Goal: Transaction & Acquisition: Purchase product/service

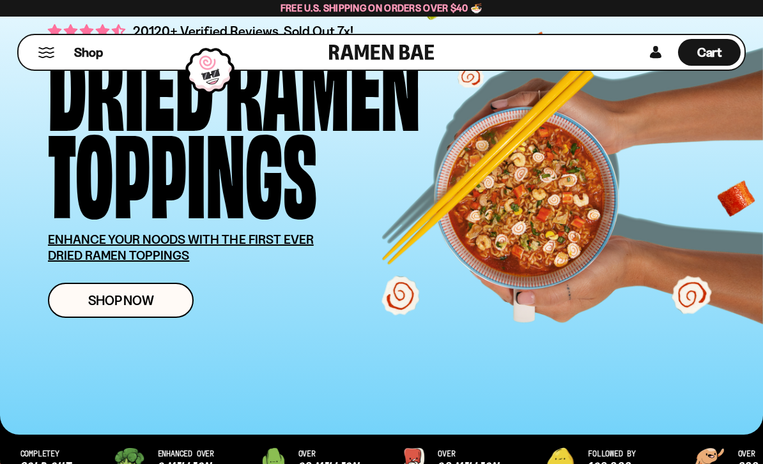
scroll to position [76, 0]
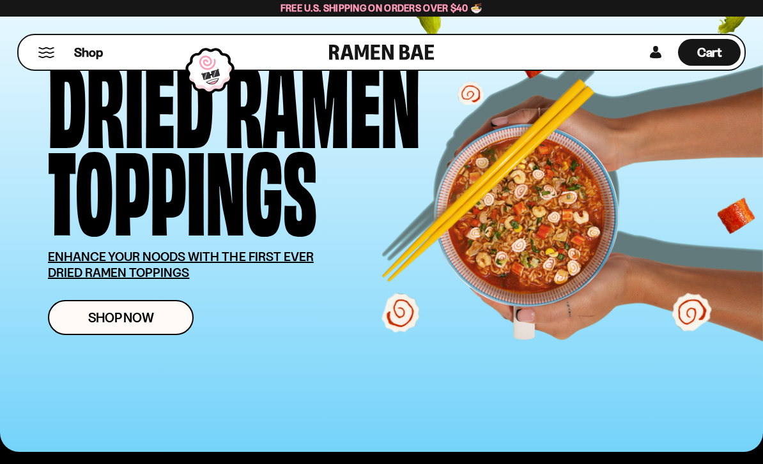
click at [105, 314] on span "Shop Now" at bounding box center [121, 317] width 66 height 13
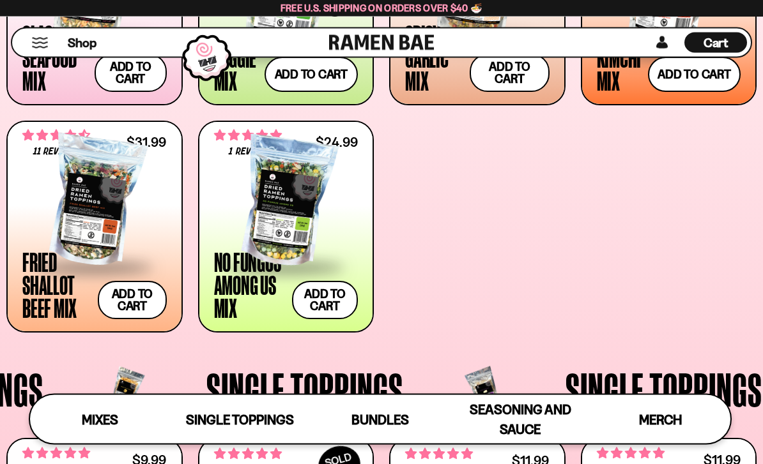
scroll to position [616, 0]
click at [131, 299] on button "Add to cart" at bounding box center [132, 300] width 68 height 38
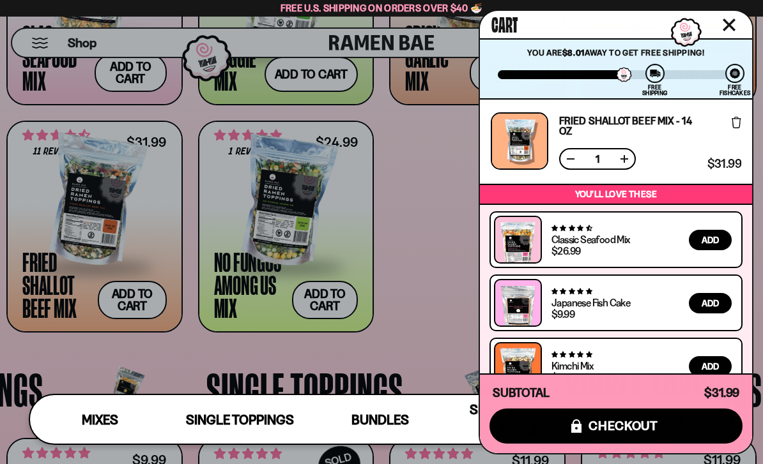
click at [465, 251] on div at bounding box center [381, 232] width 763 height 464
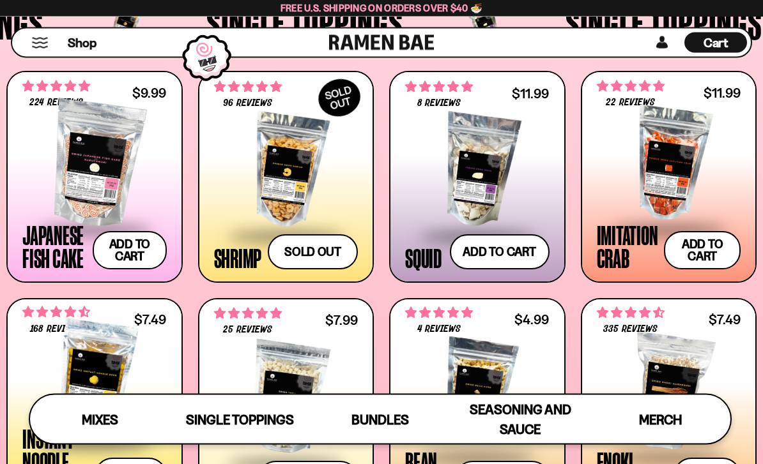
scroll to position [984, 0]
click at [258, 154] on div at bounding box center [286, 171] width 144 height 128
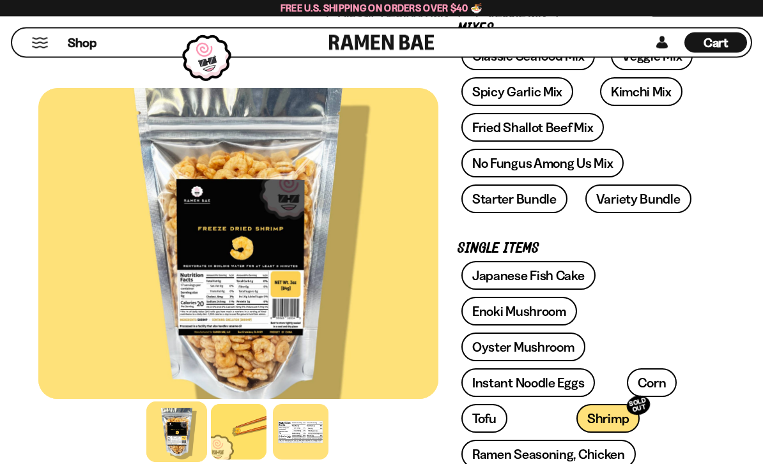
scroll to position [236, 0]
click at [499, 86] on link "Spicy Garlic Mix" at bounding box center [517, 91] width 112 height 29
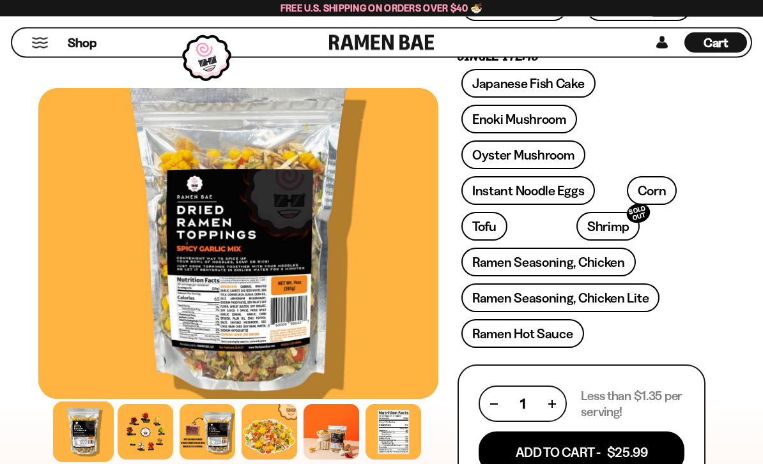
scroll to position [426, 0]
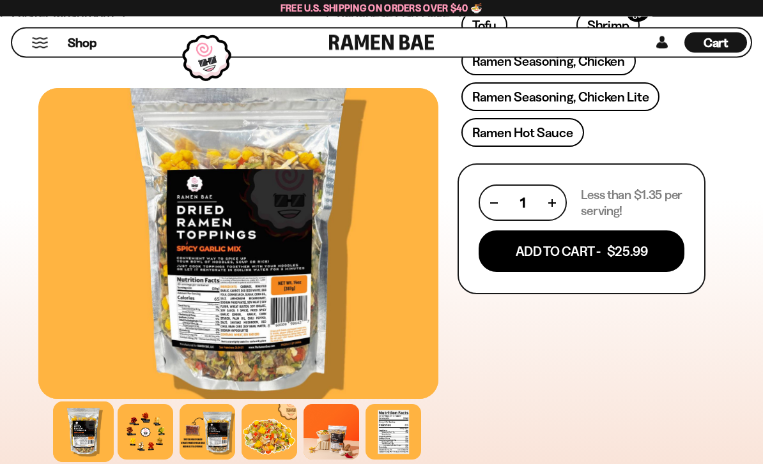
click at [565, 241] on button "Add To Cart - $25.99" at bounding box center [581, 252] width 206 height 42
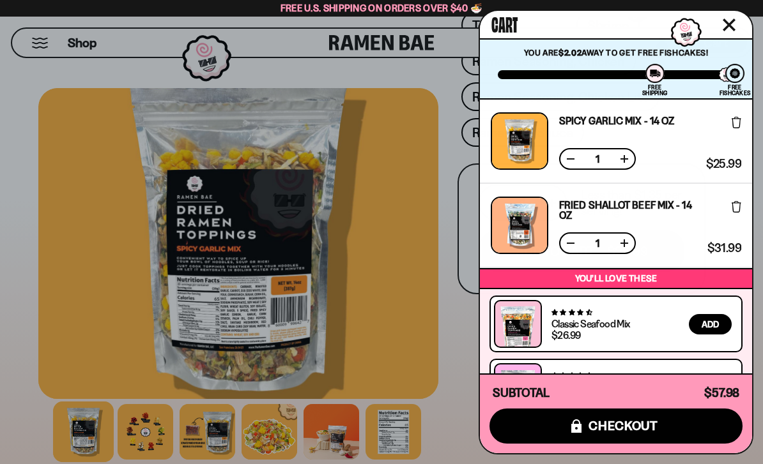
click at [738, 201] on icon at bounding box center [736, 206] width 10 height 11
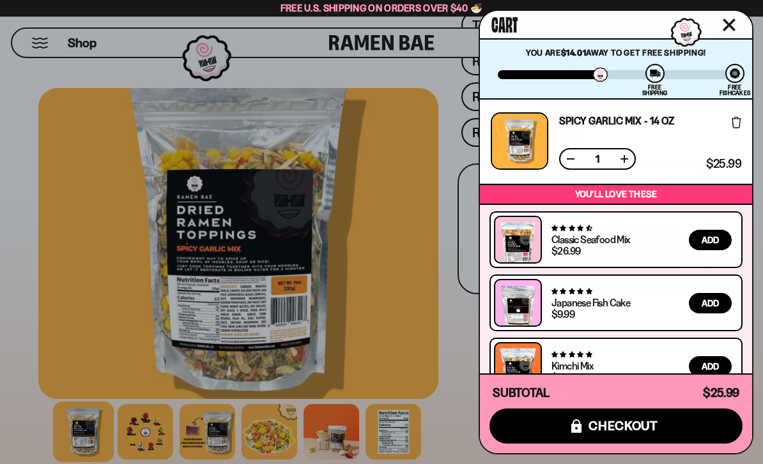
click at [706, 243] on span "Add" at bounding box center [709, 240] width 17 height 9
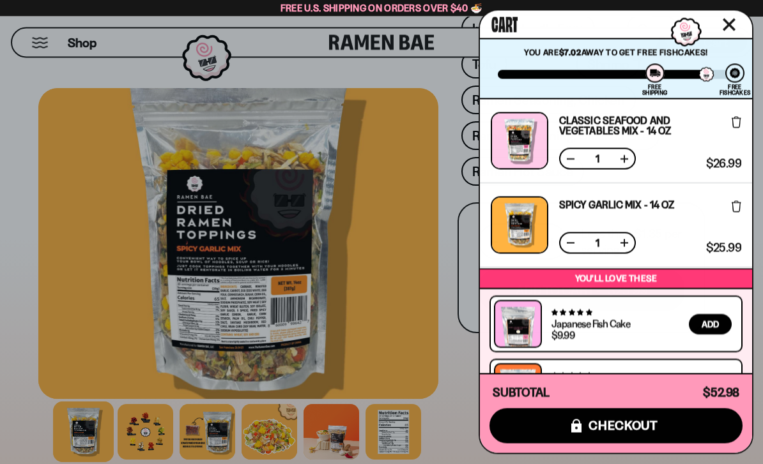
click at [726, 21] on icon "Close cart" at bounding box center [728, 24] width 11 height 11
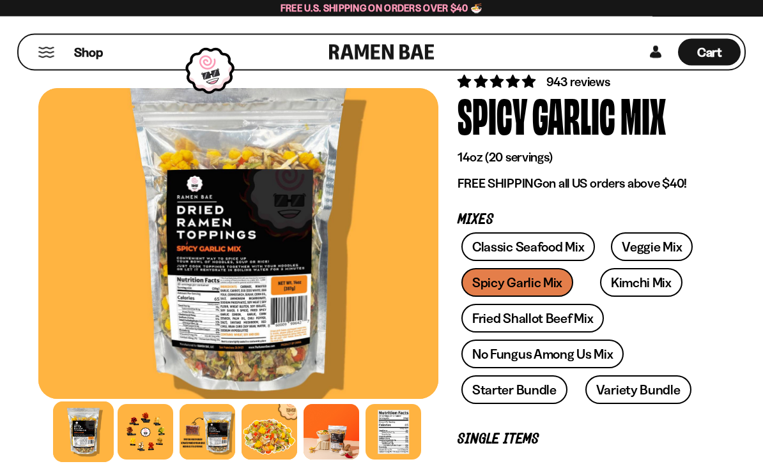
scroll to position [0, 0]
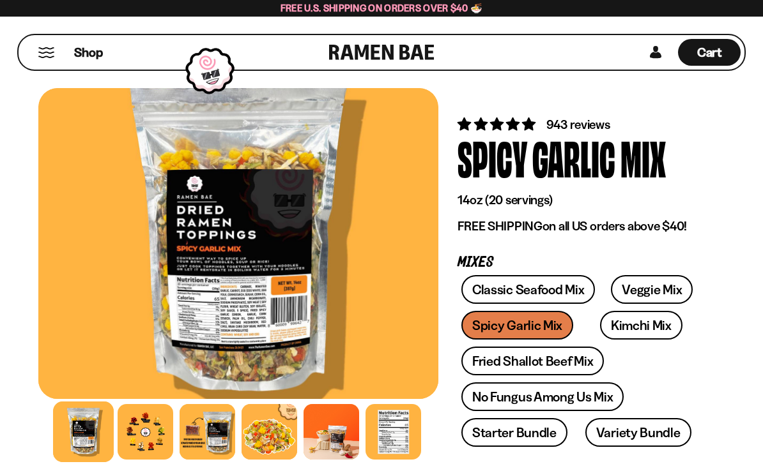
click at [658, 47] on link at bounding box center [655, 52] width 19 height 27
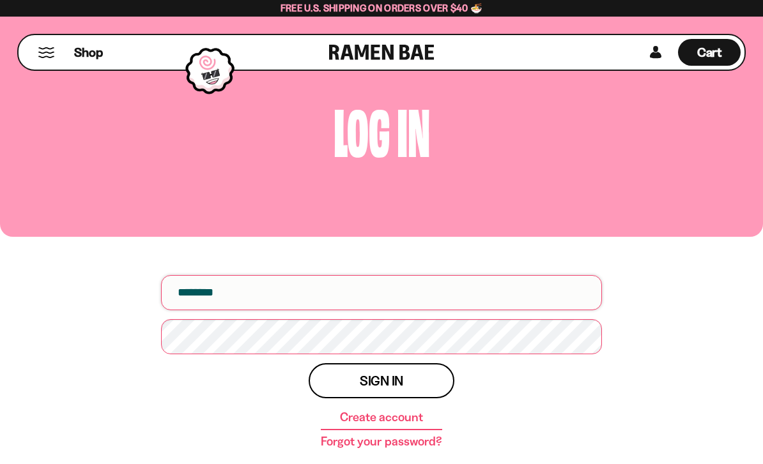
click at [388, 292] on input "email" at bounding box center [381, 292] width 441 height 35
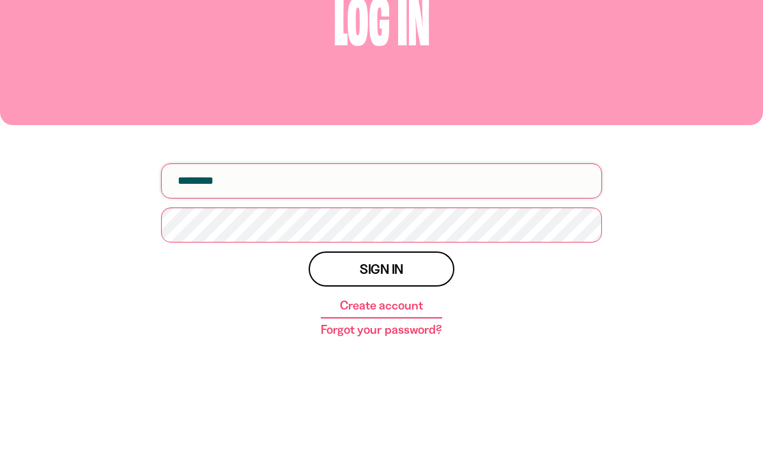
scroll to position [112, 0]
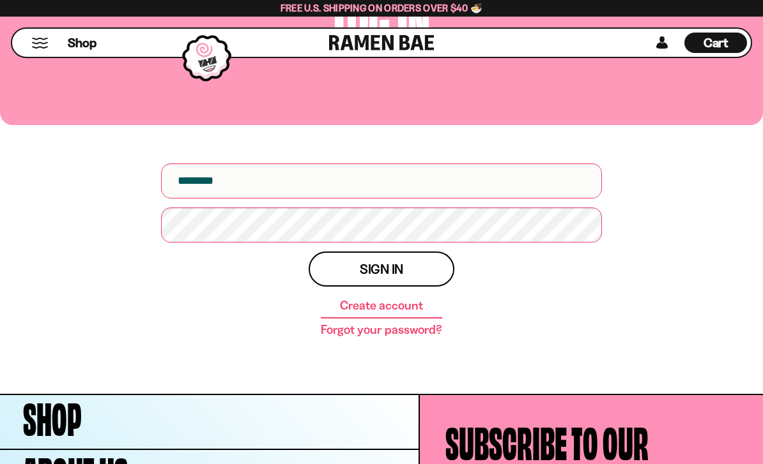
click at [718, 42] on span "Cart" at bounding box center [715, 42] width 25 height 15
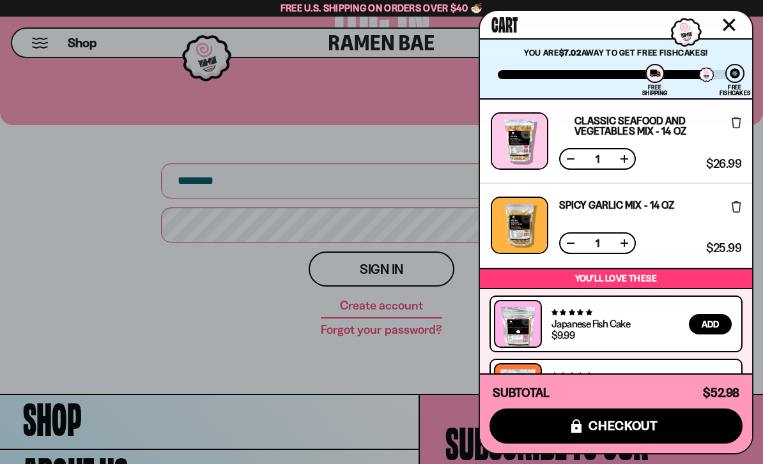
scroll to position [0, 0]
click at [411, 146] on div at bounding box center [381, 232] width 763 height 464
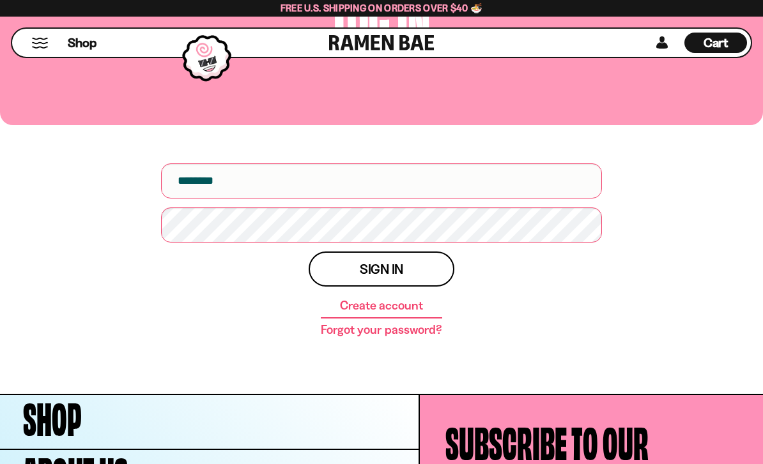
click at [75, 46] on span "Shop" at bounding box center [82, 42] width 29 height 17
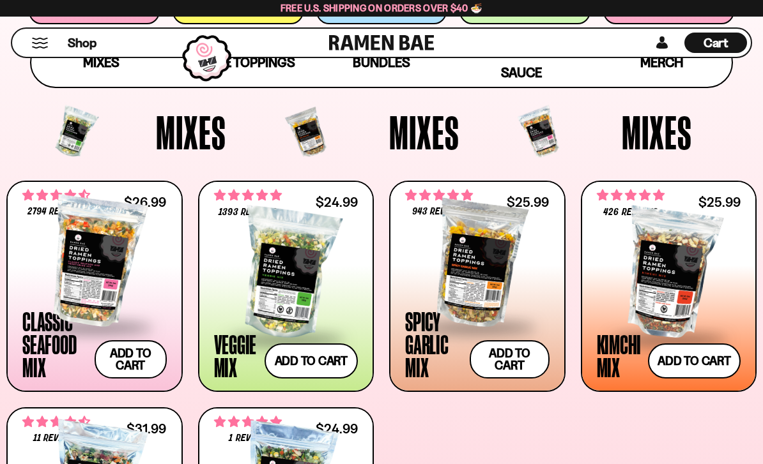
scroll to position [391, 0]
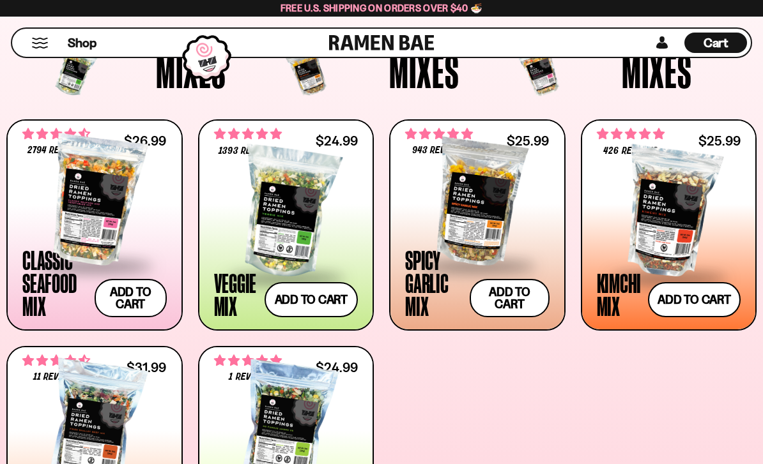
click at [84, 157] on div at bounding box center [94, 201] width 144 height 128
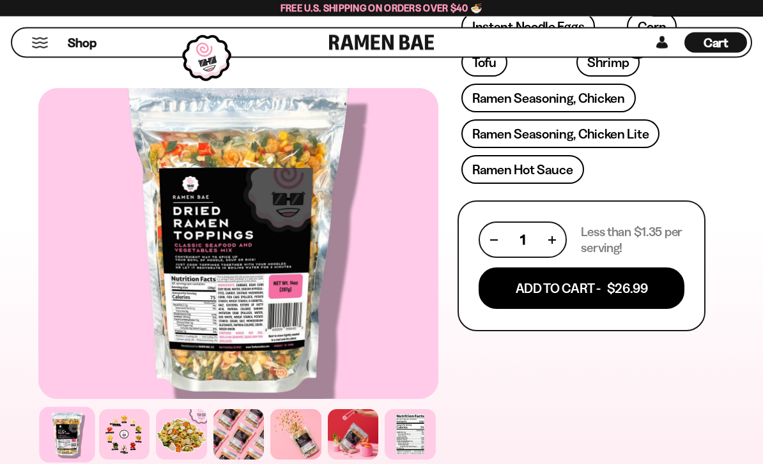
scroll to position [654, 0]
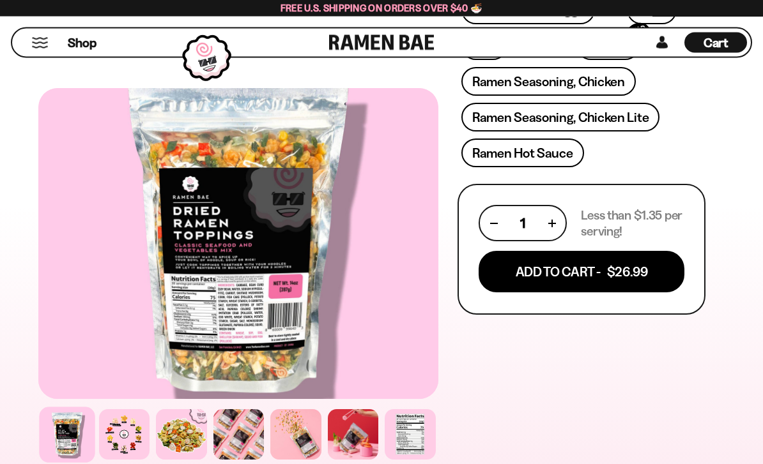
click at [555, 278] on button "Add To Cart - $26.99" at bounding box center [581, 273] width 206 height 42
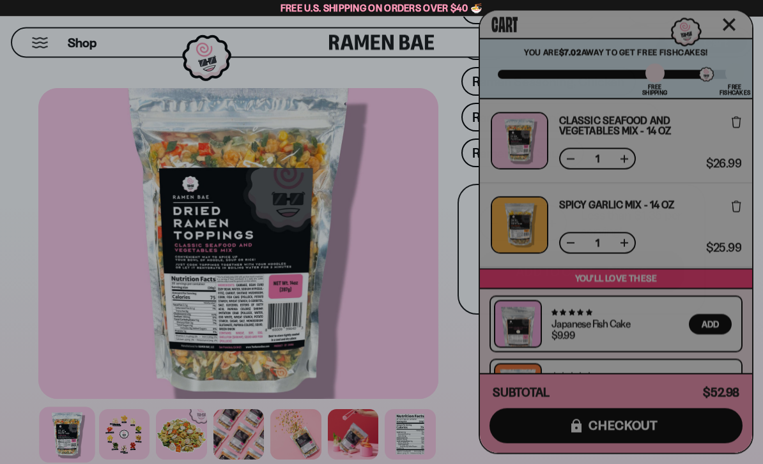
scroll to position [655, 0]
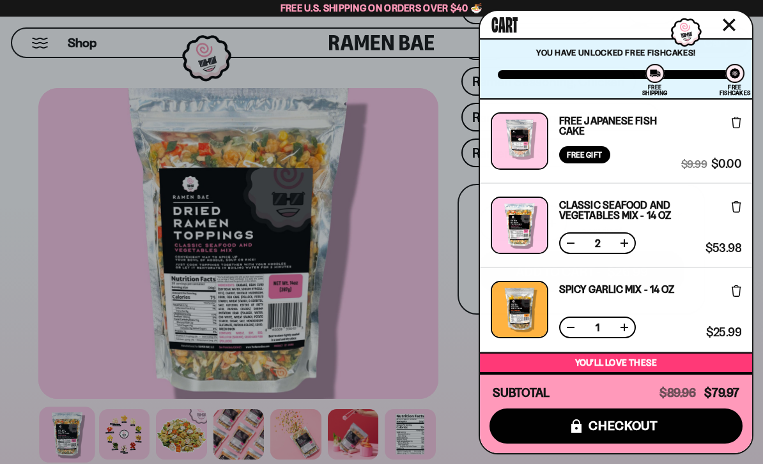
click at [735, 118] on icon at bounding box center [736, 122] width 10 height 11
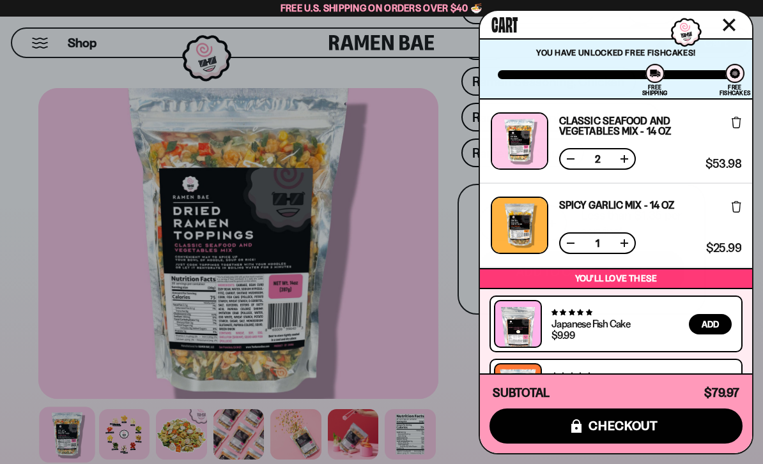
click at [568, 164] on button at bounding box center [570, 159] width 13 height 13
